Goal: Task Accomplishment & Management: Use online tool/utility

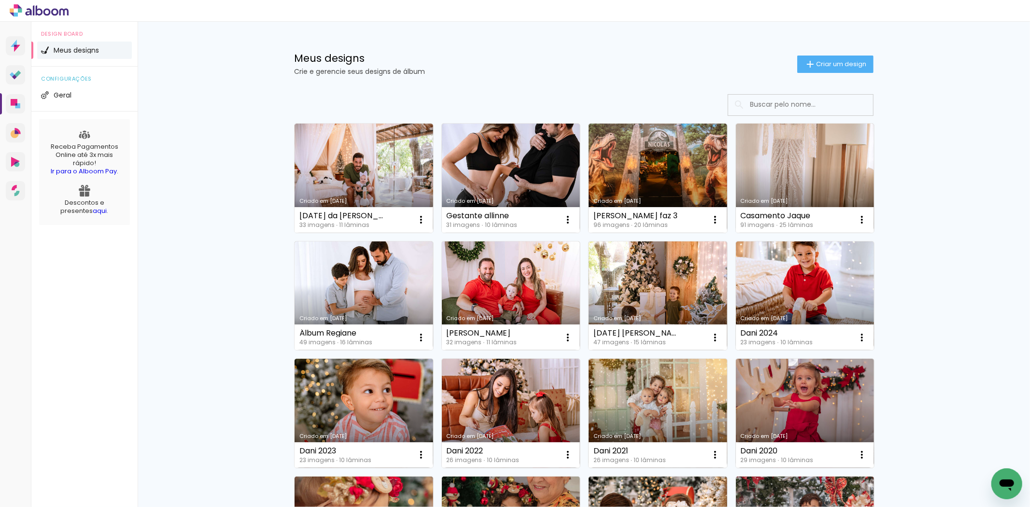
click at [852, 61] on span "Criar um design" at bounding box center [841, 64] width 50 height 6
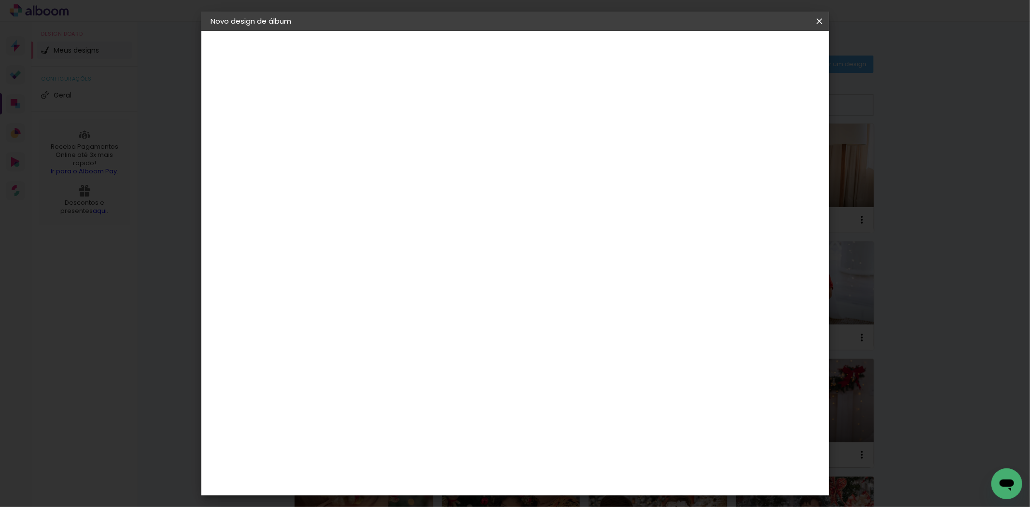
click at [369, 133] on input at bounding box center [369, 129] width 0 height 15
type input "1 [DATE] da [PERSON_NAME]"
type paper-input "1 [DATE] da [PERSON_NAME]"
click at [468, 56] on paper-button "Avançar" at bounding box center [443, 51] width 47 height 16
click at [404, 182] on input at bounding box center [394, 184] width 98 height 12
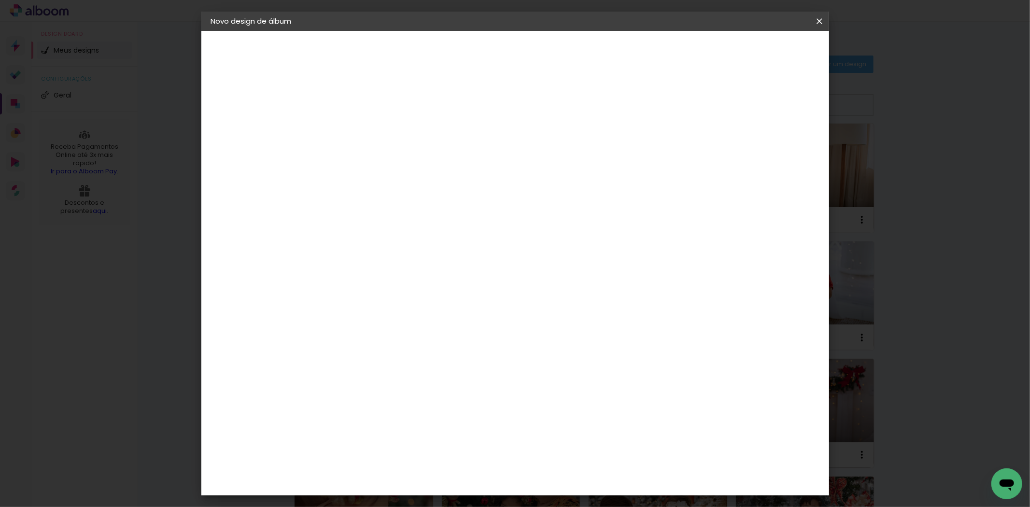
type input "mat"
type paper-input "mat"
click at [383, 215] on div "Matias Encadernações" at bounding box center [391, 219] width 59 height 15
click at [0, 0] on slot "Avançar" at bounding box center [0, 0] width 0 height 0
click at [406, 161] on input "text" at bounding box center [388, 168] width 38 height 15
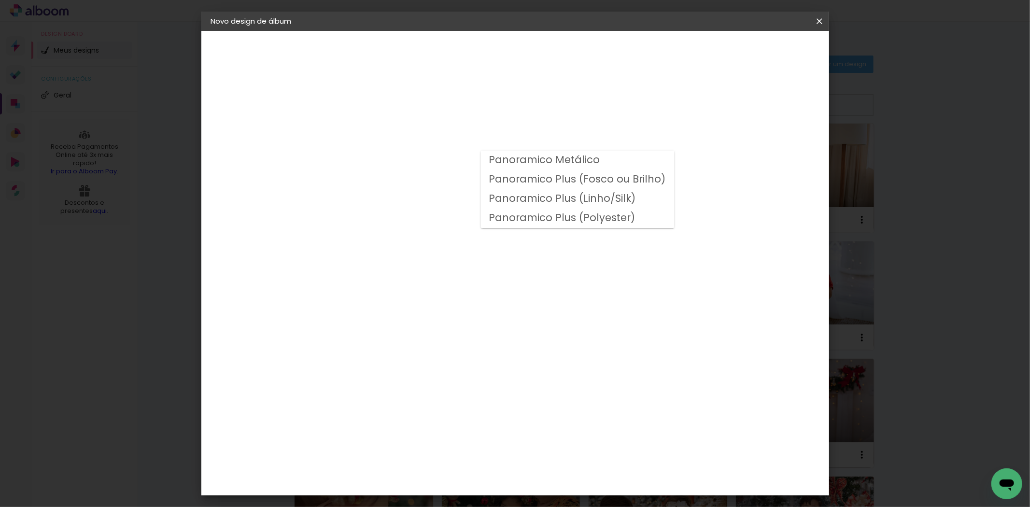
click at [0, 0] on slot "Panoramico Plus (Fosco ou Brilho)" at bounding box center [0, 0] width 0 height 0
type input "Panoramico Plus (Fosco ou Brilho)"
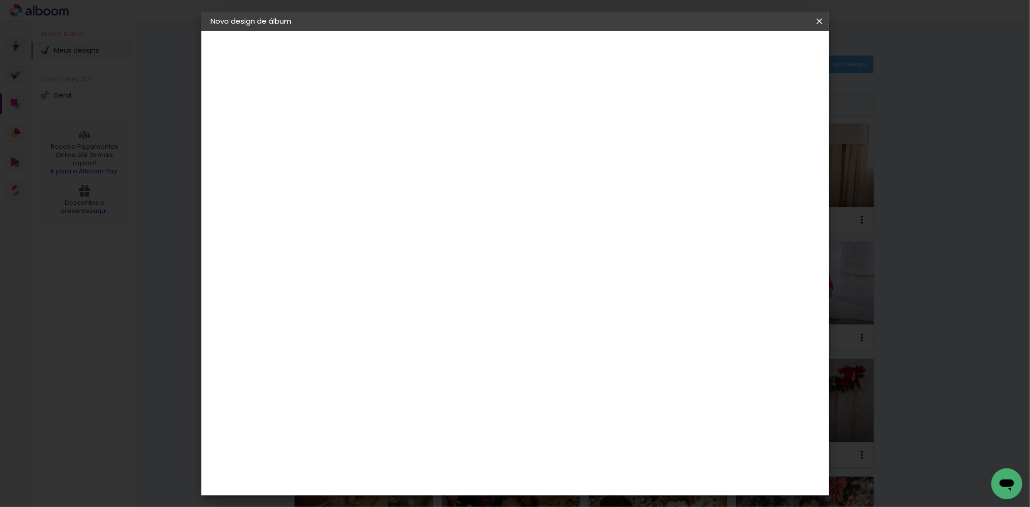
scroll to position [161, 0]
click at [0, 0] on slot "Avançar" at bounding box center [0, 0] width 0 height 0
click at [758, 50] on span "Iniciar design" at bounding box center [736, 51] width 44 height 7
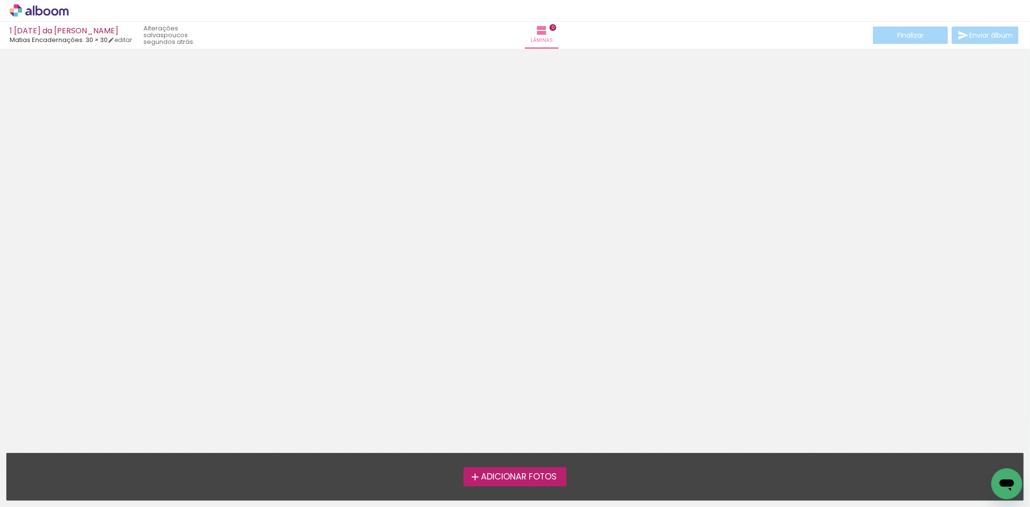
click at [519, 474] on span "Adicionar Fotos" at bounding box center [519, 477] width 76 height 9
click at [0, 0] on input "file" at bounding box center [0, 0] width 0 height 0
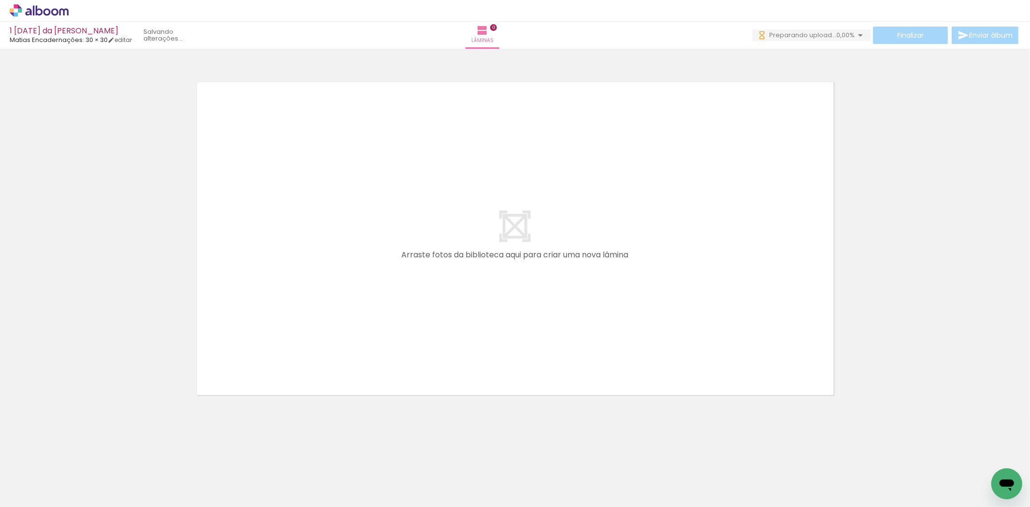
click at [37, 486] on paper-button "Adicionar Fotos" at bounding box center [29, 493] width 47 height 15
click at [0, 0] on input "file" at bounding box center [0, 0] width 0 height 0
